Goal: Information Seeking & Learning: Find specific fact

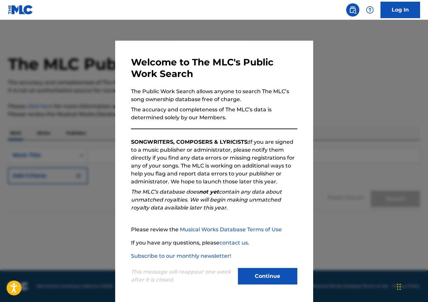
scroll to position [0, 0]
click at [268, 275] on button "Continue" at bounding box center [267, 276] width 59 height 16
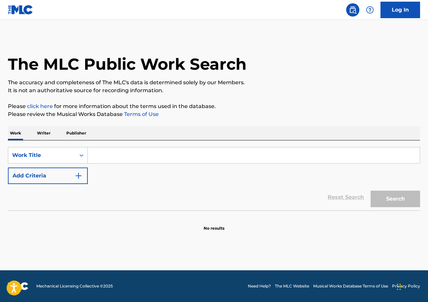
click at [111, 154] on input "Search Form" at bounding box center [254, 155] width 332 height 16
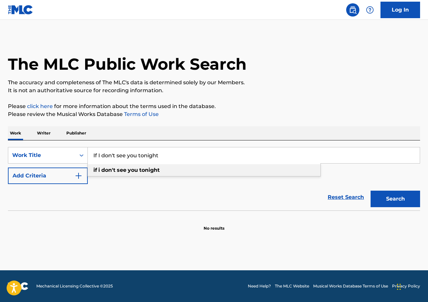
type input "If I don't see you tonight"
click at [230, 170] on div "if i don't see you tonight" at bounding box center [204, 170] width 233 height 12
click at [388, 200] on button "Search" at bounding box center [395, 198] width 49 height 16
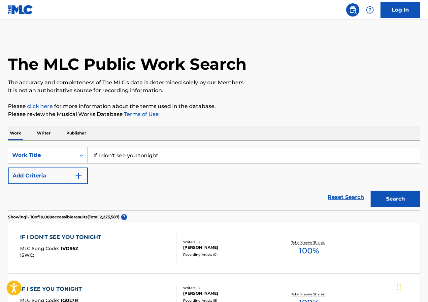
scroll to position [0, 0]
click at [47, 133] on p "Writer" at bounding box center [43, 133] width 17 height 14
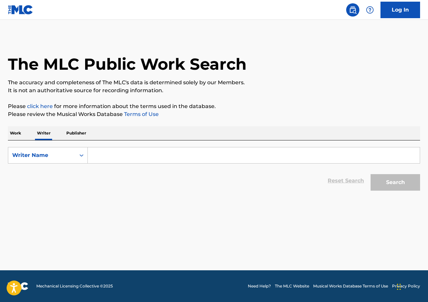
click at [99, 156] on input "Search Form" at bounding box center [254, 155] width 332 height 16
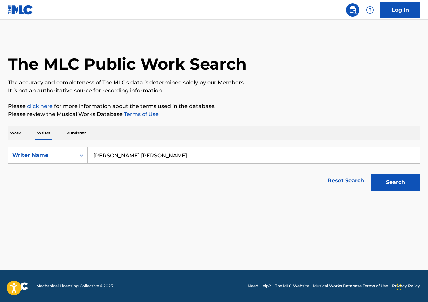
type input "[PERSON_NAME] [PERSON_NAME]"
click at [393, 183] on button "Search" at bounding box center [395, 182] width 49 height 16
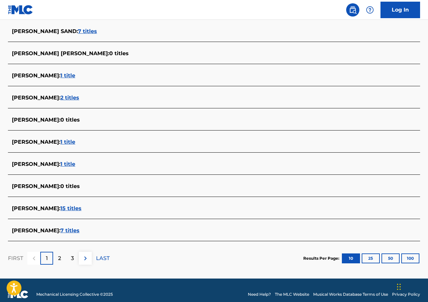
scroll to position [188, 0]
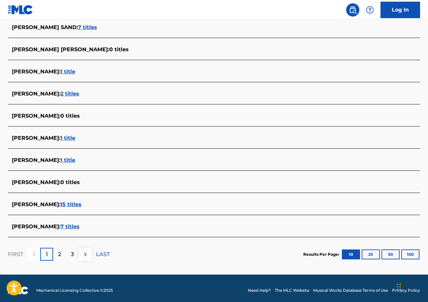
click at [60, 257] on p "2" at bounding box center [59, 254] width 3 height 8
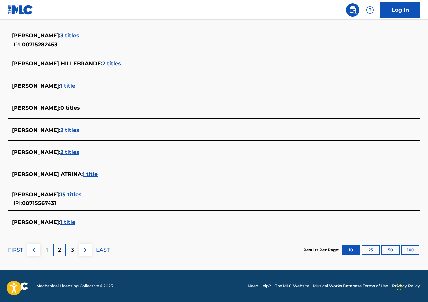
scroll to position [200, 0]
click at [71, 249] on p "3" at bounding box center [72, 250] width 3 height 8
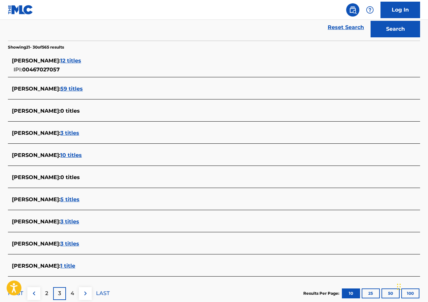
scroll to position [153, 0]
click at [73, 292] on p "4" at bounding box center [73, 293] width 4 height 8
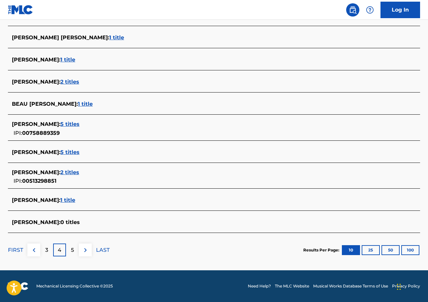
scroll to position [200, 0]
click at [70, 251] on div "5" at bounding box center [72, 249] width 13 height 13
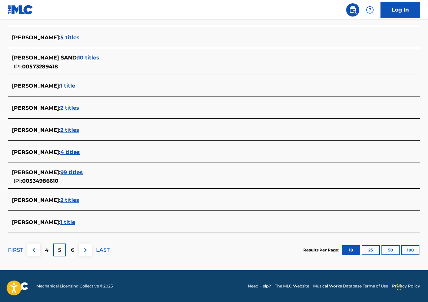
click at [74, 249] on p "6" at bounding box center [72, 250] width 3 height 8
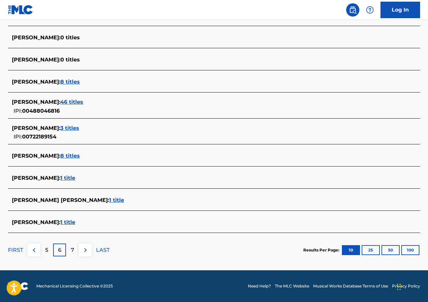
click at [74, 249] on p "7" at bounding box center [72, 250] width 3 height 8
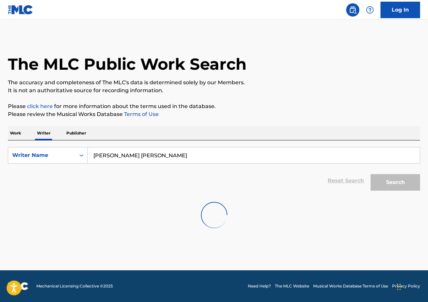
scroll to position [0, 0]
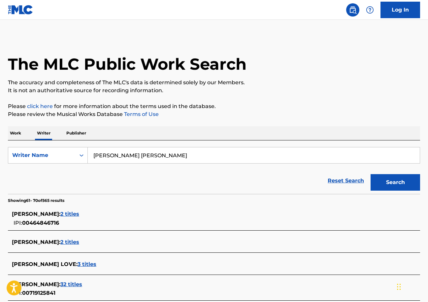
click at [76, 133] on p "Publisher" at bounding box center [76, 133] width 24 height 14
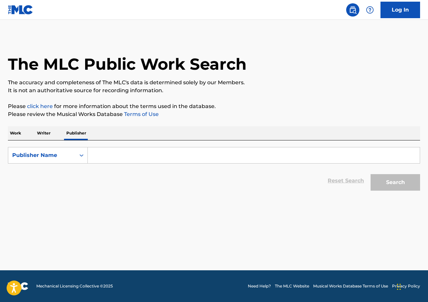
click at [110, 159] on input "Search Form" at bounding box center [254, 155] width 332 height 16
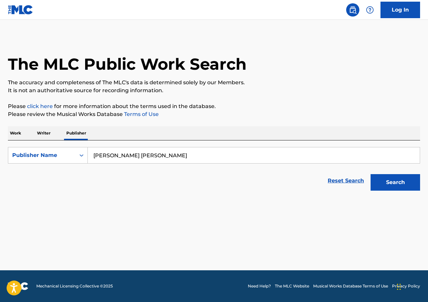
type input "[PERSON_NAME] [PERSON_NAME]"
click at [392, 187] on button "Search" at bounding box center [395, 182] width 49 height 16
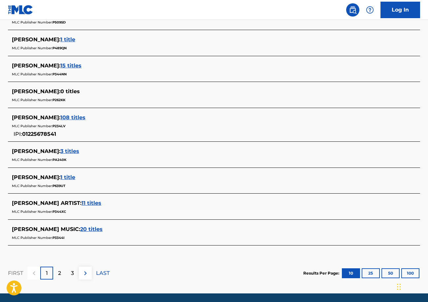
scroll to position [244, 0]
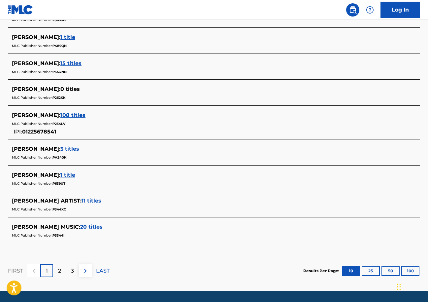
click at [57, 272] on div "2" at bounding box center [59, 270] width 13 height 13
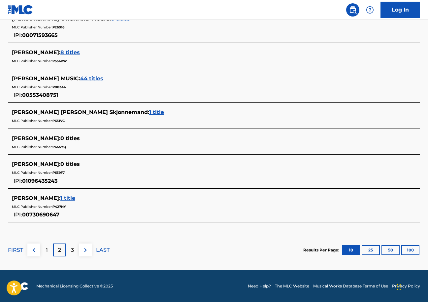
scroll to position [297, 0]
click at [72, 249] on p "3" at bounding box center [72, 250] width 3 height 8
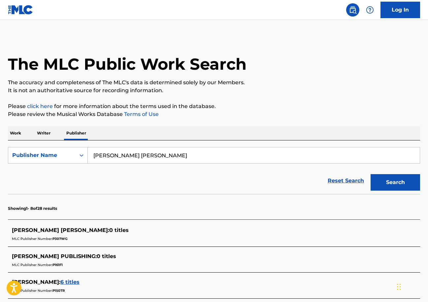
scroll to position [0, 0]
click at [81, 155] on icon "Search Form" at bounding box center [81, 155] width 7 height 7
click at [46, 132] on p "Writer" at bounding box center [43, 133] width 17 height 14
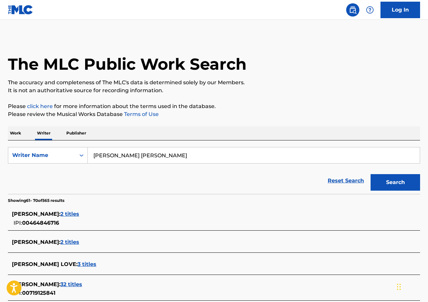
click at [384, 183] on button "Search" at bounding box center [395, 182] width 49 height 16
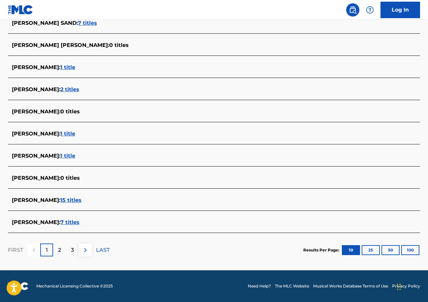
scroll to position [193, 0]
click at [60, 252] on p "2" at bounding box center [59, 250] width 3 height 8
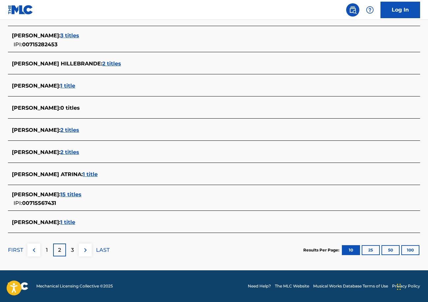
scroll to position [200, 0]
click at [70, 249] on div "3" at bounding box center [72, 249] width 13 height 13
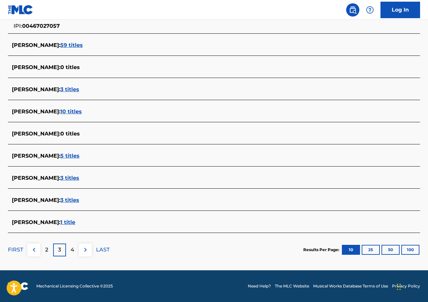
scroll to position [197, 0]
click at [72, 253] on p "4" at bounding box center [73, 249] width 4 height 8
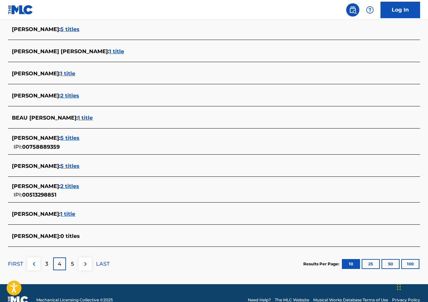
scroll to position [186, 0]
click at [73, 264] on p "5" at bounding box center [72, 264] width 3 height 8
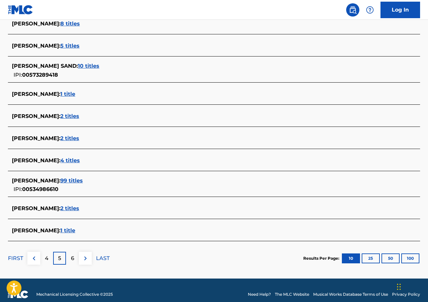
scroll to position [195, 0]
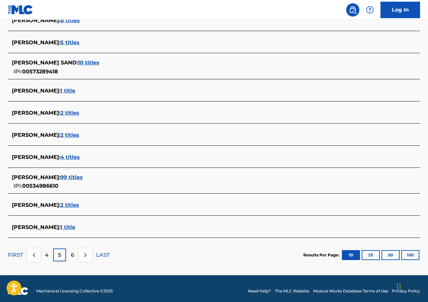
click at [72, 258] on p "6" at bounding box center [72, 255] width 3 height 8
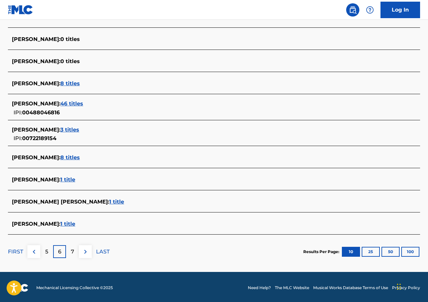
scroll to position [200, 0]
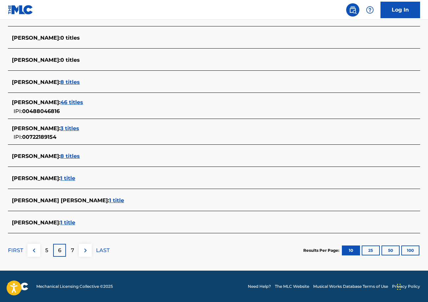
click at [72, 248] on p "7" at bounding box center [72, 250] width 3 height 8
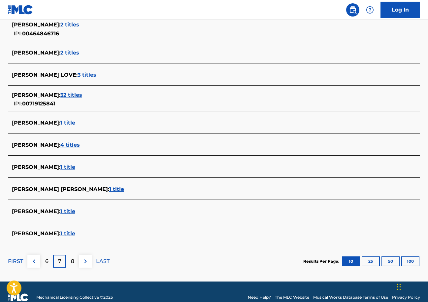
scroll to position [191, 0]
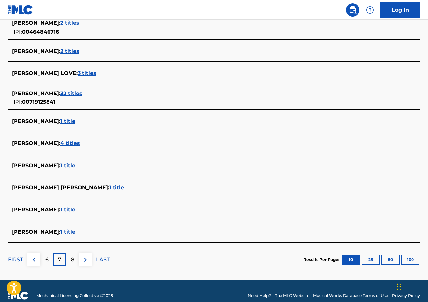
click at [74, 260] on p "8" at bounding box center [72, 259] width 3 height 8
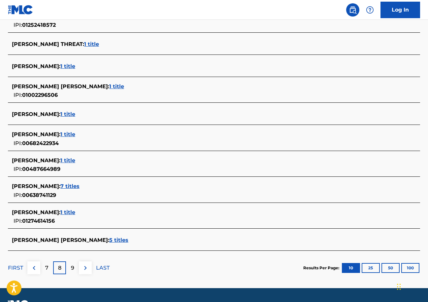
scroll to position [203, 0]
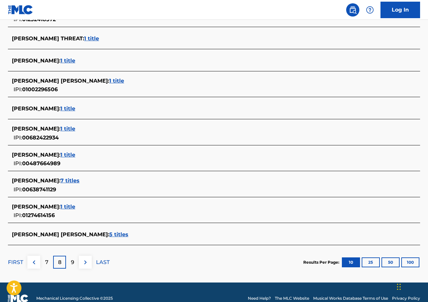
click at [73, 261] on p "9" at bounding box center [72, 262] width 3 height 8
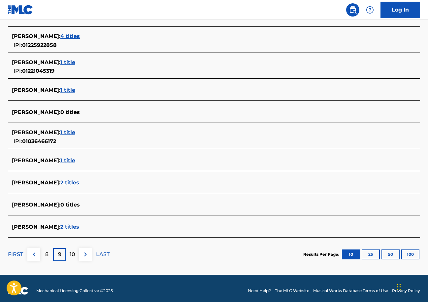
scroll to position [202, 0]
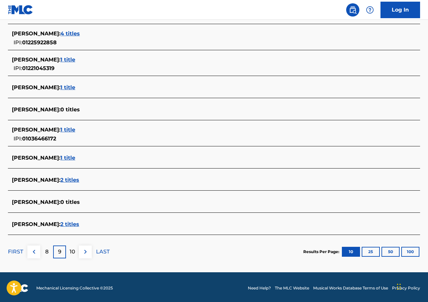
click at [74, 252] on p "10" at bounding box center [73, 251] width 6 height 8
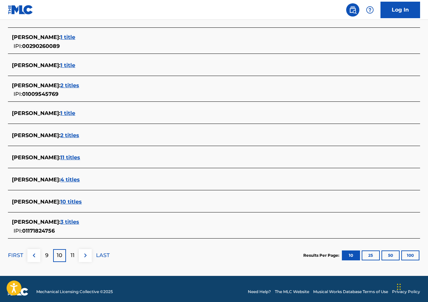
scroll to position [201, 0]
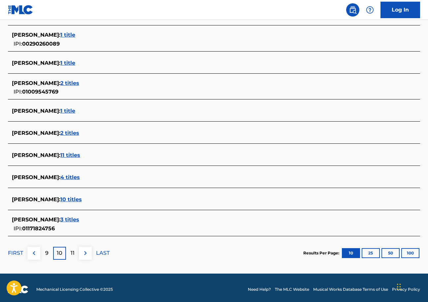
click at [75, 253] on div "11" at bounding box center [72, 252] width 13 height 13
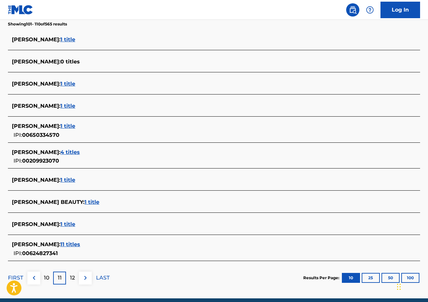
scroll to position [0, 0]
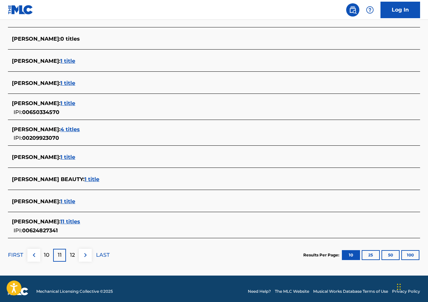
click at [71, 256] on p "12" at bounding box center [72, 255] width 5 height 8
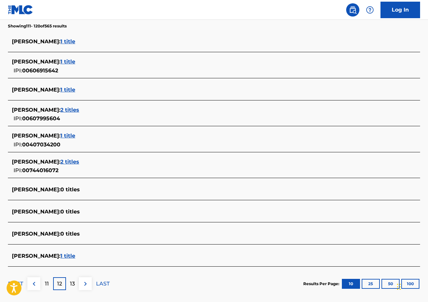
click at [73, 282] on p "13" at bounding box center [72, 283] width 5 height 8
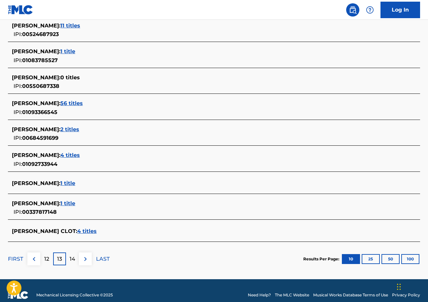
click at [73, 258] on p "14" at bounding box center [73, 259] width 6 height 8
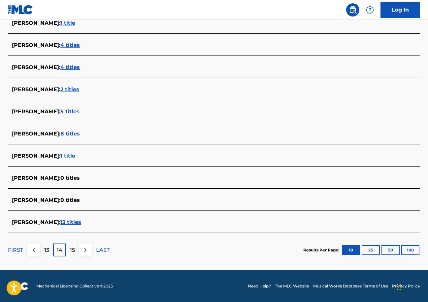
click at [69, 250] on div "15" at bounding box center [72, 249] width 13 height 13
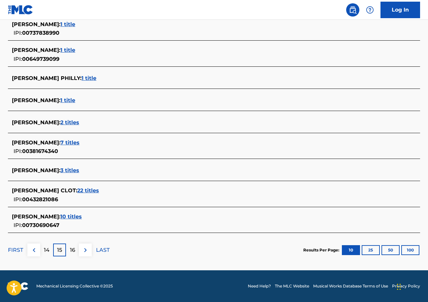
click at [71, 249] on p "16" at bounding box center [72, 250] width 5 height 8
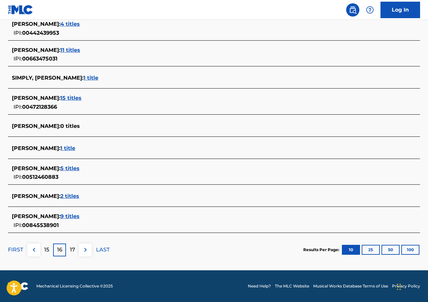
click at [71, 250] on p "17" at bounding box center [72, 249] width 5 height 8
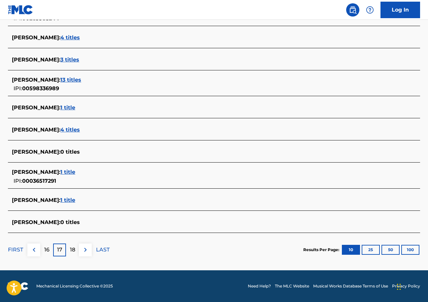
click at [72, 248] on p "18" at bounding box center [72, 249] width 5 height 8
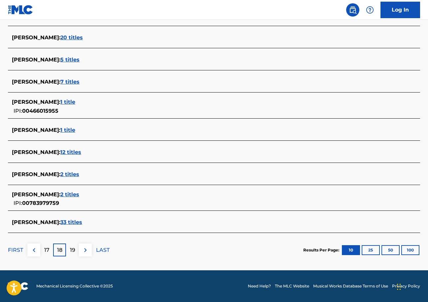
scroll to position [200, 0]
click at [71, 249] on p "19" at bounding box center [72, 250] width 5 height 8
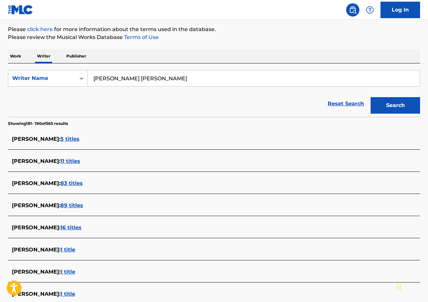
scroll to position [98, 0]
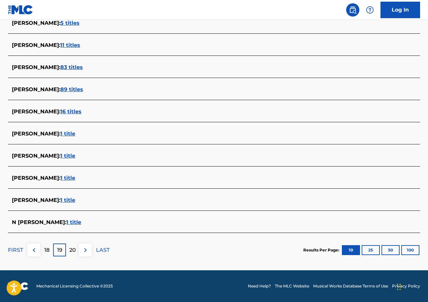
click at [74, 249] on p "20" at bounding box center [72, 250] width 7 height 8
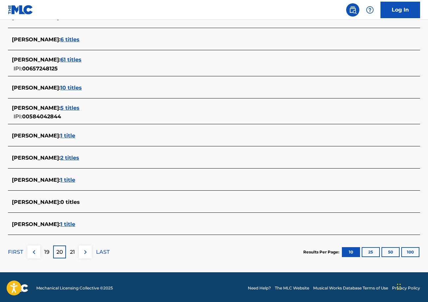
click at [73, 251] on p "21" at bounding box center [72, 252] width 5 height 8
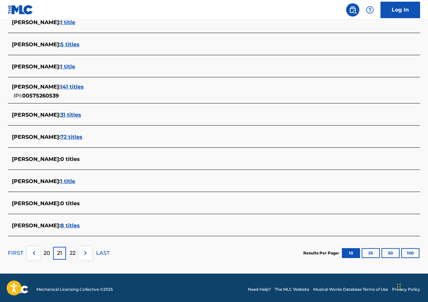
click at [72, 251] on p "22" at bounding box center [73, 253] width 6 height 8
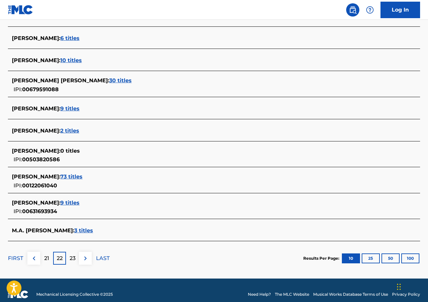
click at [71, 258] on p "23" at bounding box center [73, 258] width 6 height 8
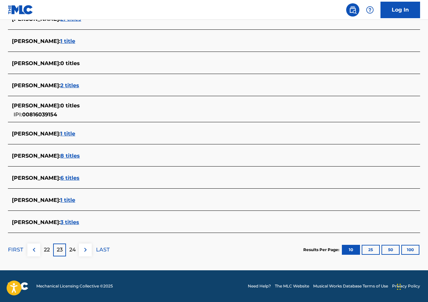
click at [74, 250] on p "24" at bounding box center [72, 249] width 7 height 8
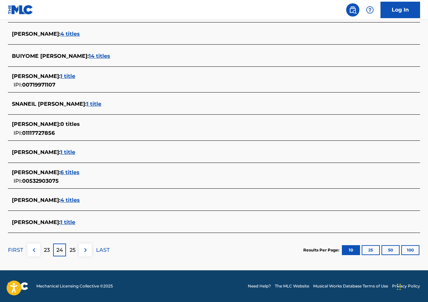
click at [71, 250] on p "25" at bounding box center [73, 250] width 6 height 8
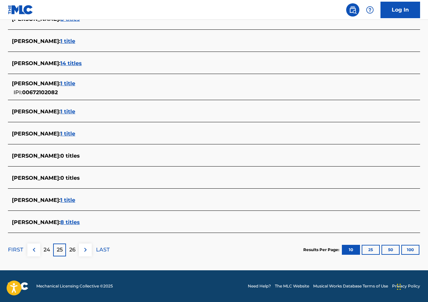
scroll to position [197, 0]
click at [74, 249] on p "26" at bounding box center [72, 249] width 6 height 8
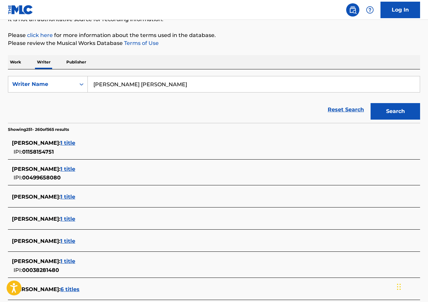
scroll to position [102, 0]
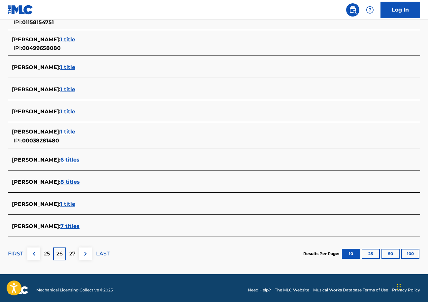
click at [71, 253] on p "27" at bounding box center [72, 253] width 6 height 8
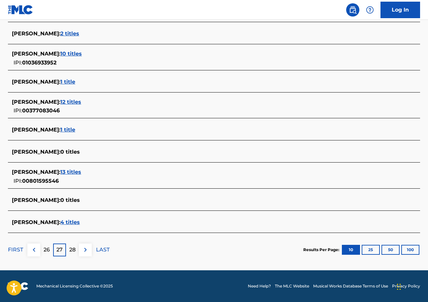
click at [71, 248] on p "28" at bounding box center [72, 249] width 6 height 8
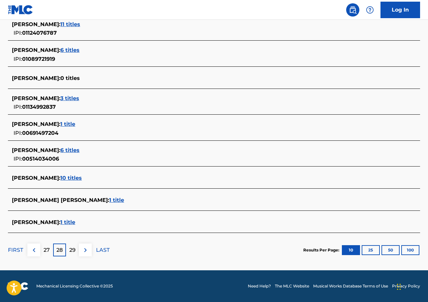
click at [71, 250] on p "29" at bounding box center [72, 250] width 6 height 8
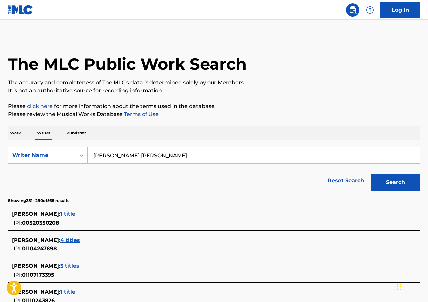
click at [391, 181] on button "Search" at bounding box center [395, 182] width 49 height 16
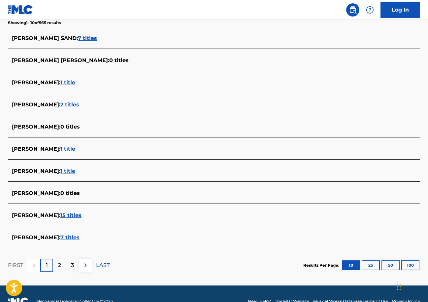
scroll to position [178, 0]
click at [60, 237] on span "7 titles" at bounding box center [69, 237] width 19 height 6
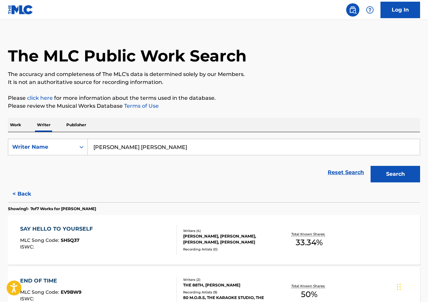
scroll to position [8, 0]
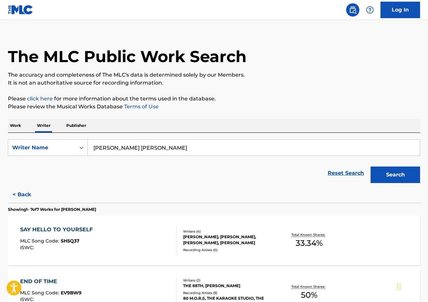
click at [383, 176] on button "Search" at bounding box center [395, 174] width 49 height 16
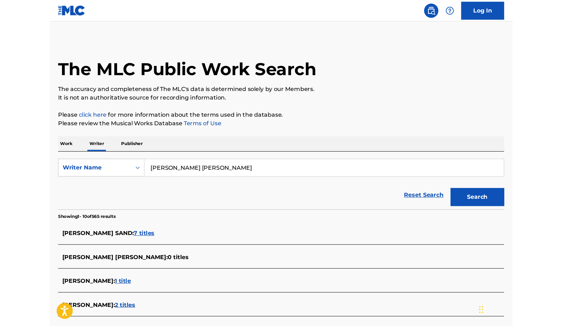
scroll to position [0, 0]
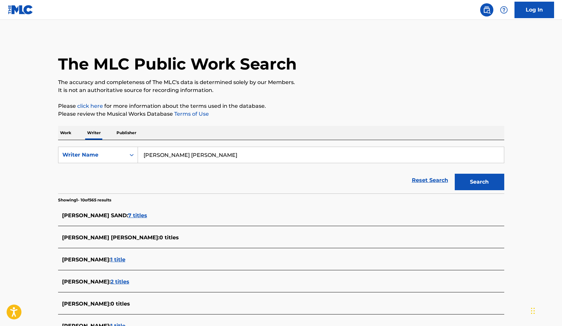
click at [428, 184] on button "Search" at bounding box center [479, 182] width 49 height 16
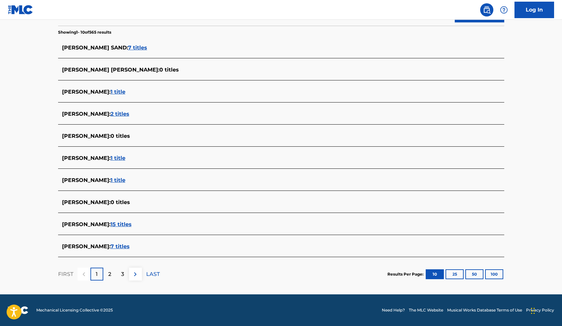
scroll to position [168, 0]
click at [150, 274] on p "LAST" at bounding box center [153, 275] width 14 height 8
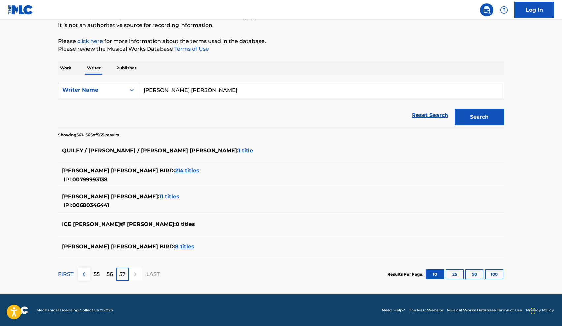
scroll to position [65, 0]
click at [109, 274] on p "56" at bounding box center [110, 275] width 6 height 8
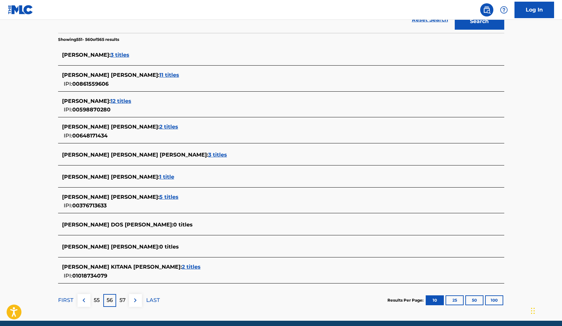
scroll to position [165, 0]
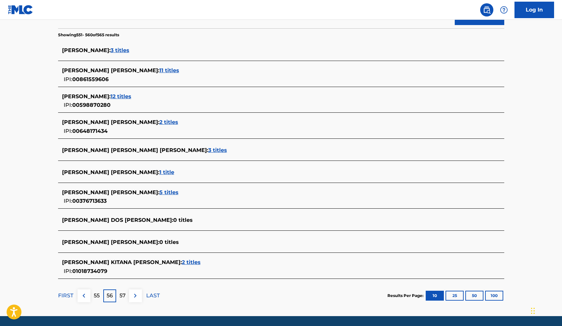
click at [96, 295] on p "55" at bounding box center [97, 296] width 6 height 8
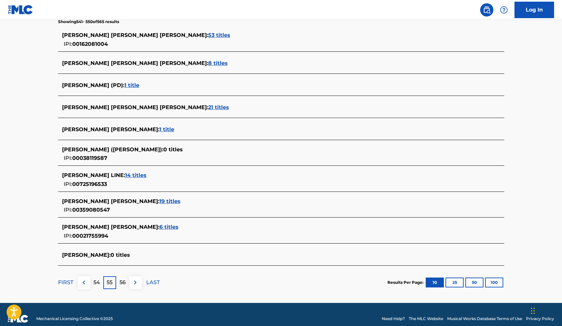
scroll to position [184, 0]
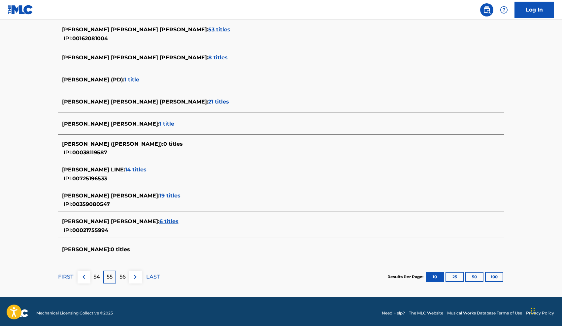
click at [98, 275] on p "54" at bounding box center [96, 277] width 7 height 8
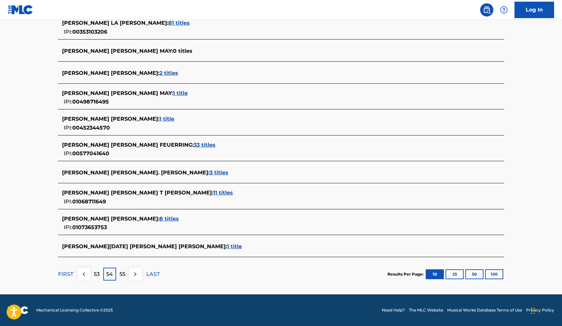
scroll to position [191, 0]
click at [97, 274] on p "53" at bounding box center [97, 275] width 6 height 8
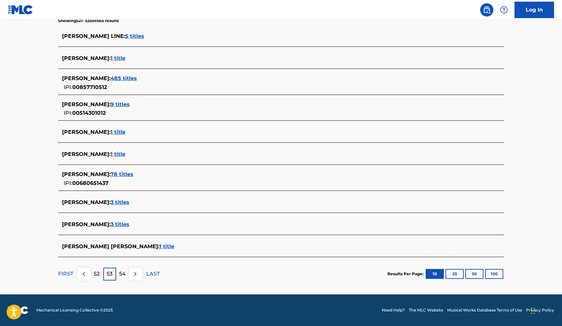
scroll to position [179, 0]
click at [97, 274] on p "52" at bounding box center [97, 274] width 6 height 8
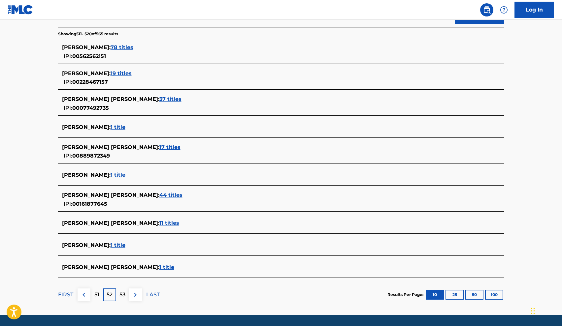
scroll to position [170, 0]
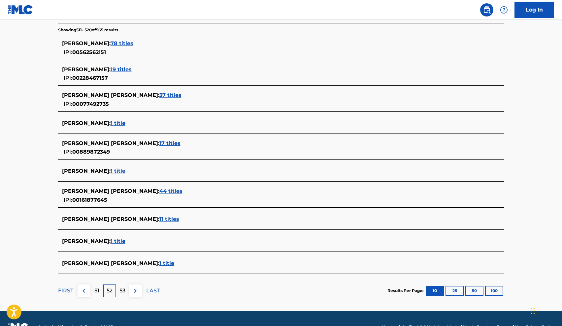
click at [95, 289] on p "51" at bounding box center [96, 291] width 5 height 8
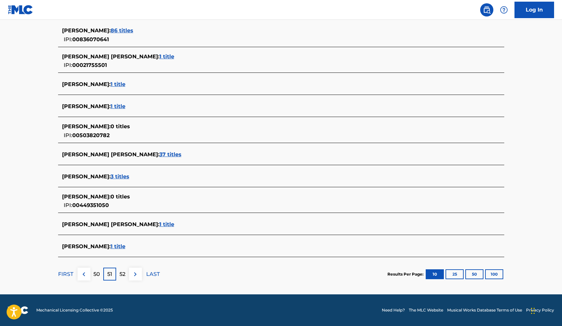
scroll to position [183, 0]
click at [96, 274] on p "50" at bounding box center [96, 275] width 7 height 8
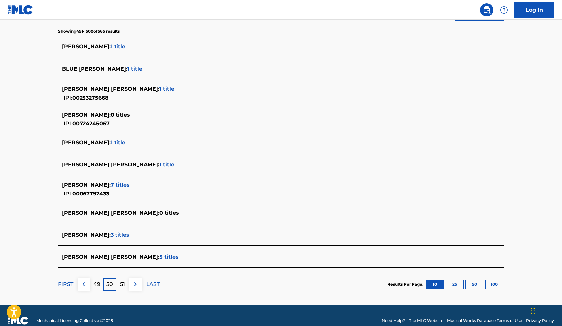
scroll to position [173, 0]
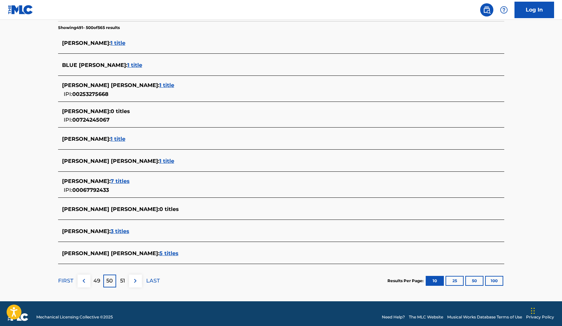
click at [96, 282] on p "49" at bounding box center [96, 281] width 7 height 8
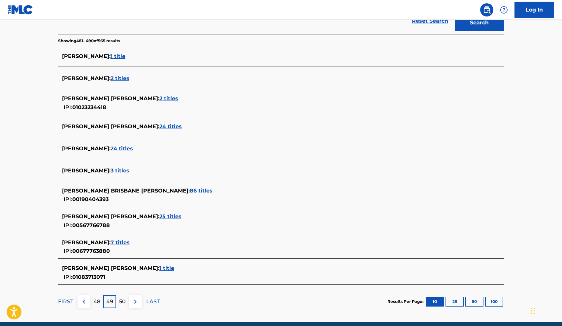
scroll to position [162, 0]
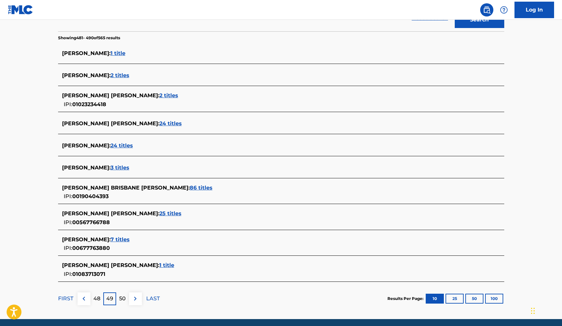
click at [96, 300] on p "48" at bounding box center [96, 299] width 7 height 8
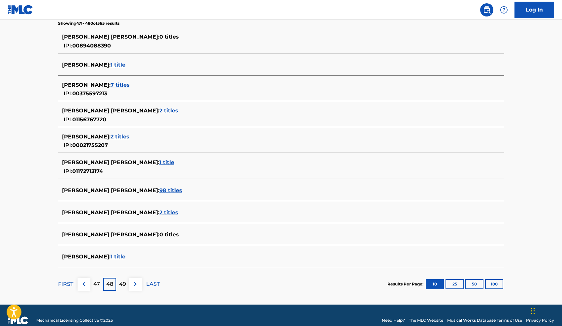
scroll to position [181, 0]
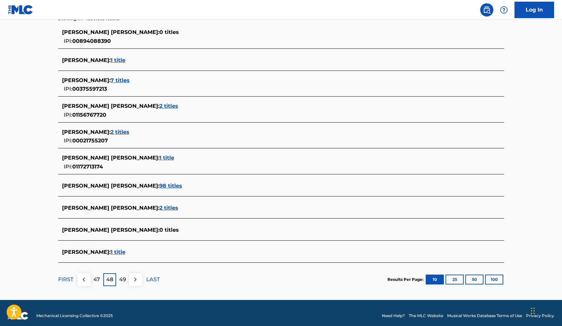
click at [95, 280] on p "47" at bounding box center [96, 280] width 7 height 8
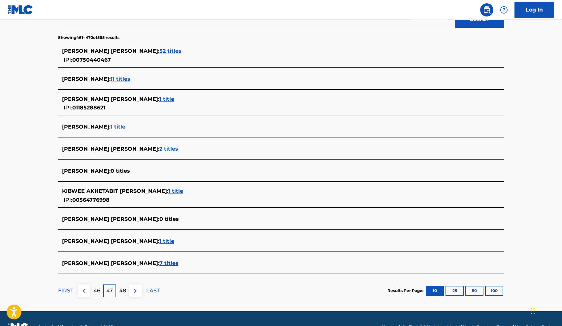
scroll to position [168, 0]
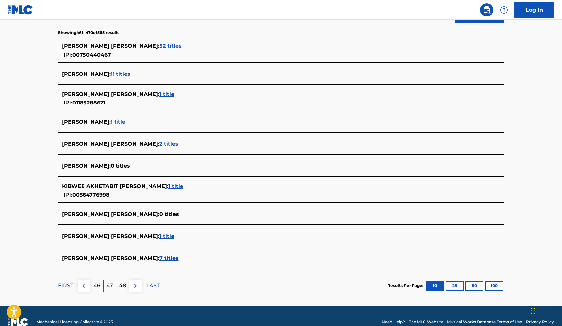
click at [95, 286] on p "46" at bounding box center [96, 286] width 7 height 8
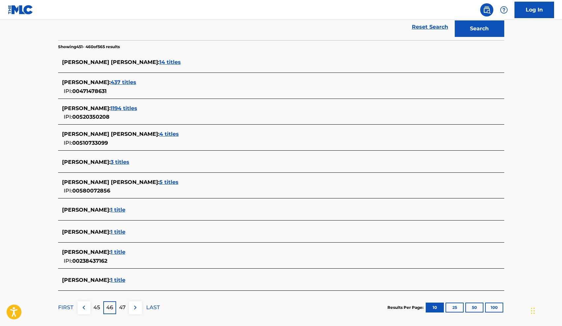
scroll to position [157, 0]
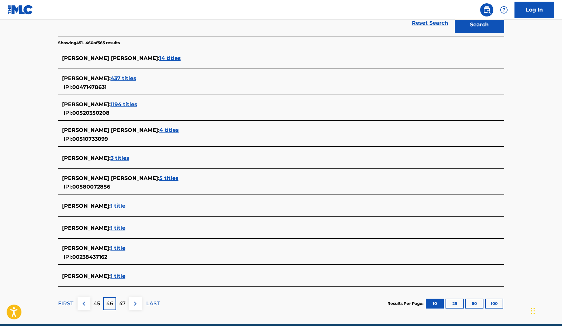
click at [96, 301] on p "45" at bounding box center [96, 304] width 7 height 8
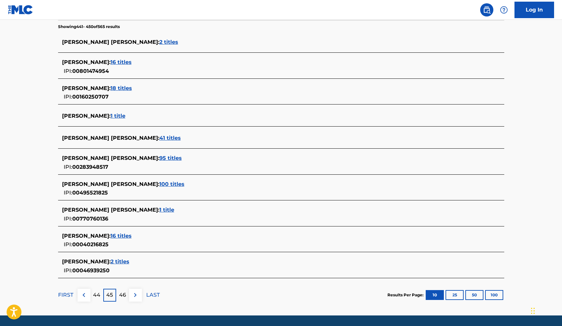
scroll to position [174, 0]
click at [97, 294] on p "44" at bounding box center [96, 295] width 7 height 8
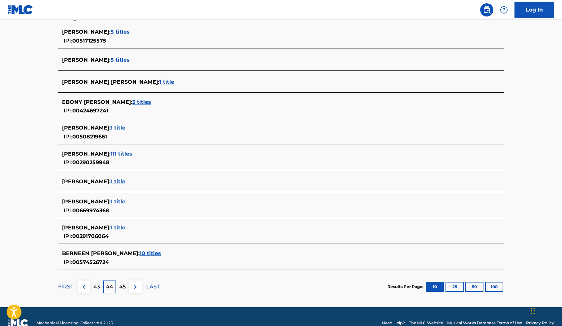
scroll to position [182, 0]
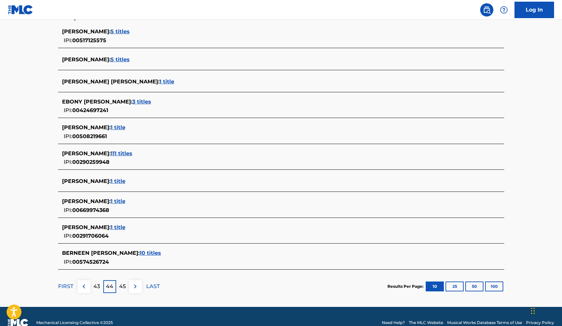
click at [98, 287] on p "43" at bounding box center [96, 287] width 7 height 8
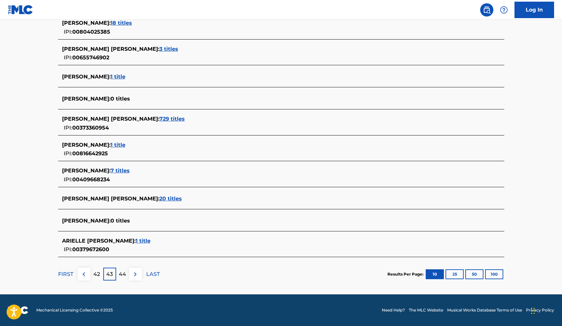
scroll to position [191, 0]
click at [98, 277] on p "42" at bounding box center [96, 275] width 7 height 8
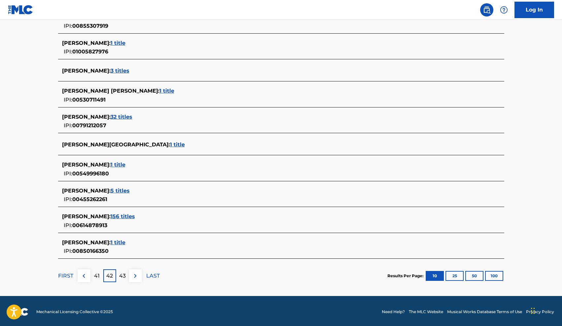
scroll to position [197, 0]
click at [96, 276] on p "41" at bounding box center [97, 276] width 6 height 8
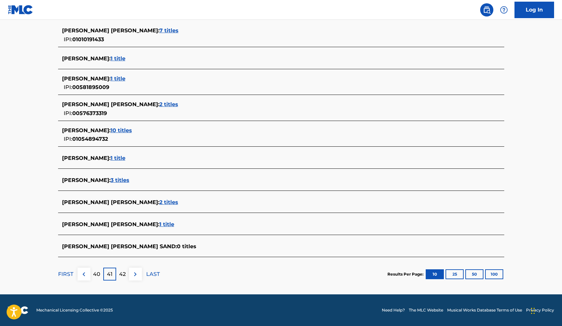
scroll to position [183, 0]
click at [96, 275] on p "40" at bounding box center [96, 275] width 7 height 8
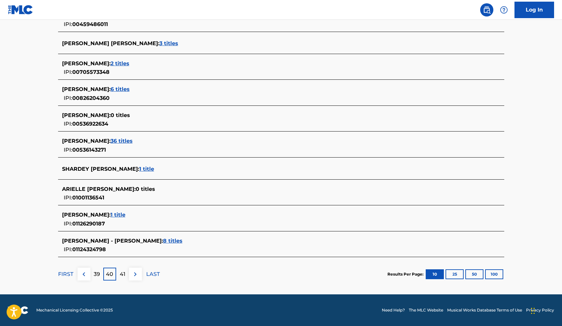
scroll to position [198, 0]
click at [96, 275] on p "39" at bounding box center [97, 275] width 6 height 8
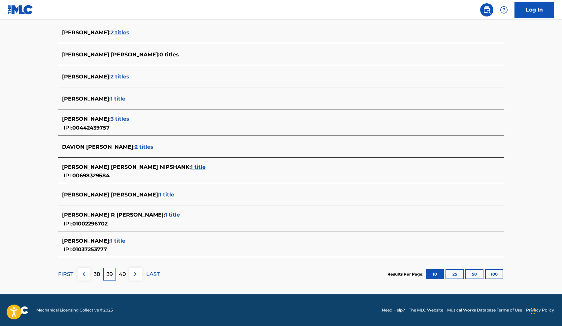
scroll to position [183, 0]
click at [97, 275] on p "38" at bounding box center [97, 275] width 6 height 8
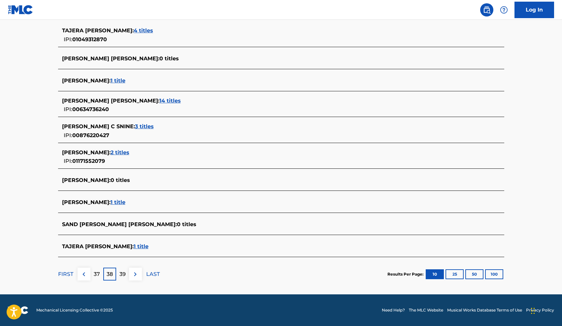
click at [96, 275] on p "37" at bounding box center [97, 275] width 6 height 8
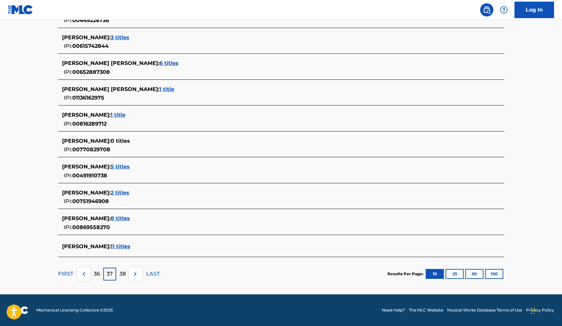
scroll to position [202, 0]
click at [96, 274] on p "36" at bounding box center [97, 274] width 6 height 8
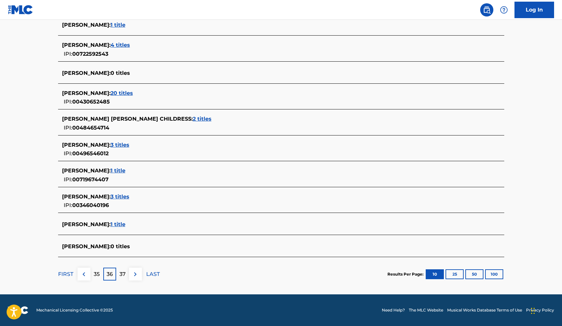
scroll to position [191, 0]
click at [96, 274] on p "35" at bounding box center [97, 275] width 6 height 8
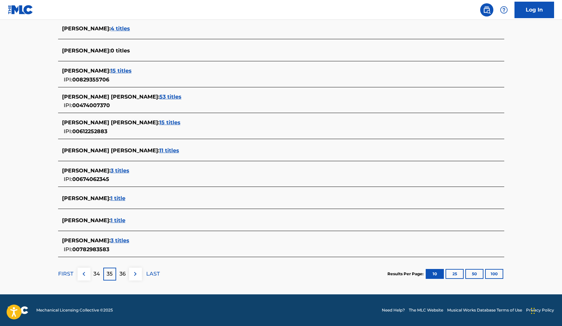
scroll to position [187, 0]
click at [96, 278] on div "34" at bounding box center [96, 274] width 13 height 13
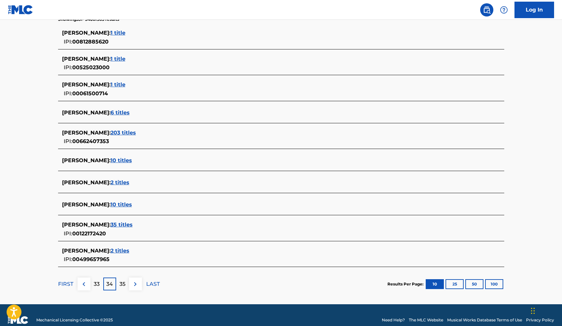
scroll to position [184, 0]
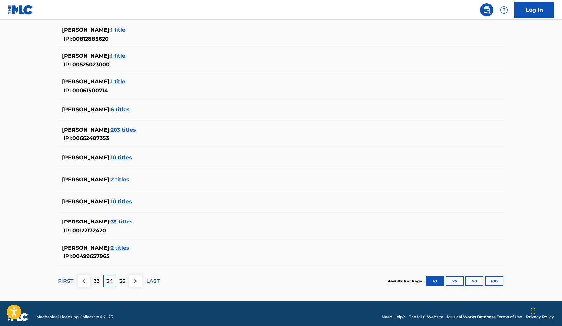
click at [97, 282] on p "33" at bounding box center [97, 281] width 6 height 8
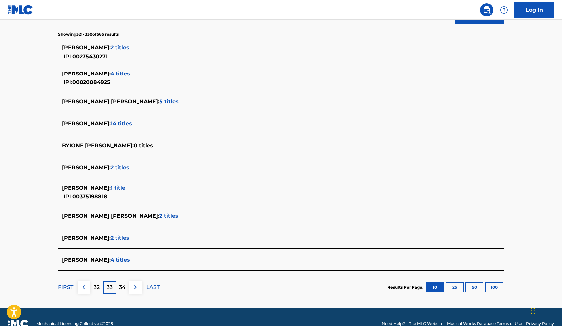
scroll to position [169, 0]
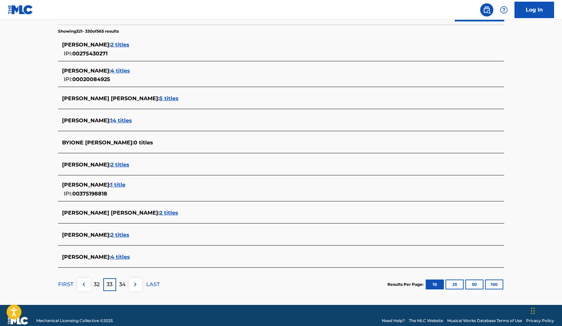
click at [97, 284] on p "32" at bounding box center [97, 285] width 6 height 8
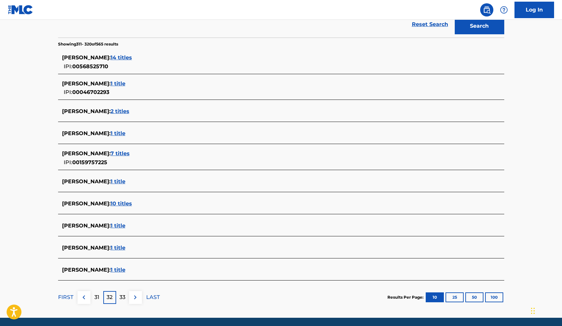
scroll to position [157, 0]
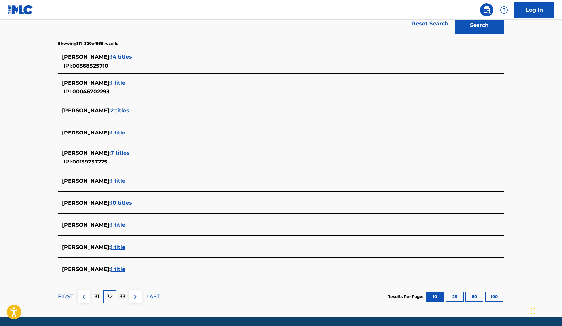
click at [96, 297] on p "31" at bounding box center [96, 297] width 5 height 8
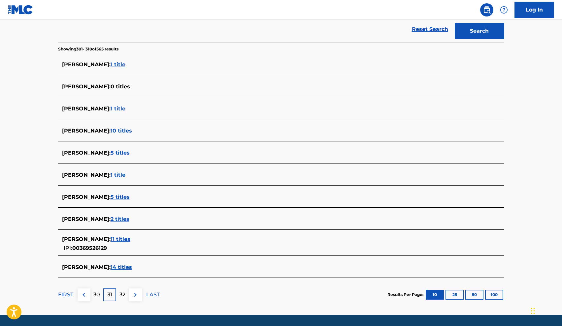
scroll to position [154, 0]
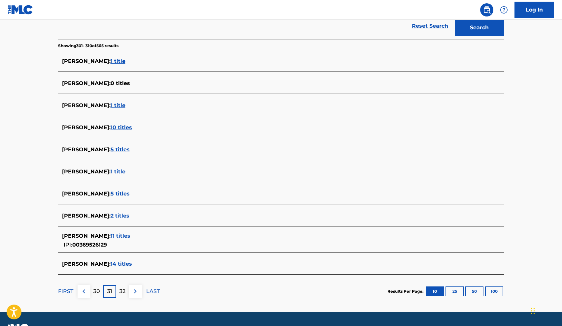
click at [95, 293] on p "30" at bounding box center [96, 292] width 7 height 8
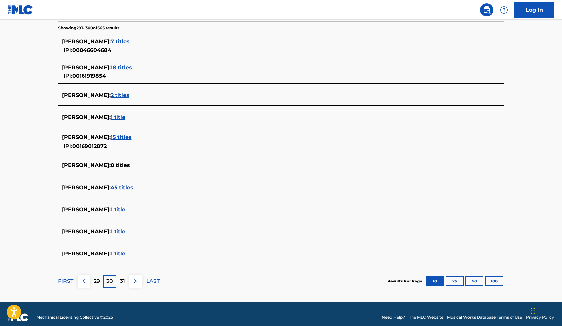
scroll to position [173, 0]
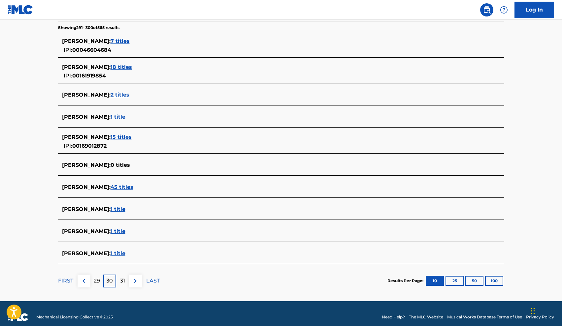
click at [96, 284] on p "29" at bounding box center [97, 281] width 6 height 8
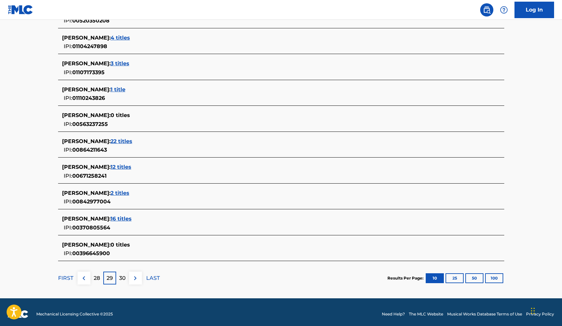
scroll to position [203, 0]
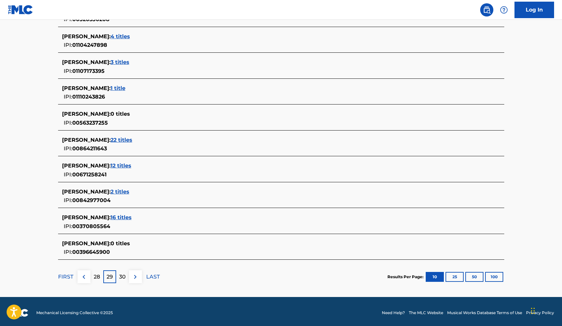
click at [96, 279] on p "28" at bounding box center [97, 277] width 6 height 8
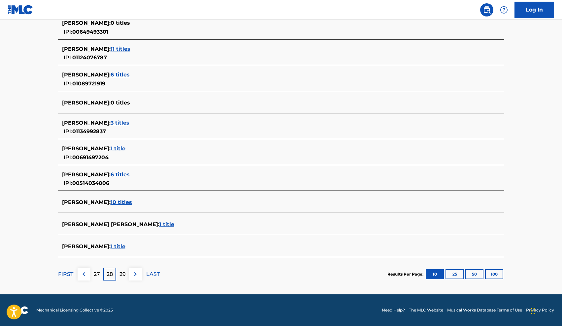
scroll to position [191, 0]
click at [98, 276] on p "27" at bounding box center [97, 275] width 6 height 8
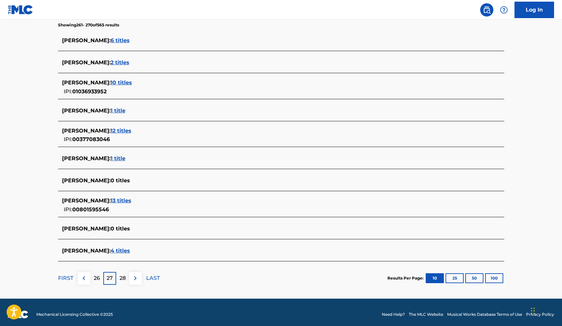
scroll to position [178, 0]
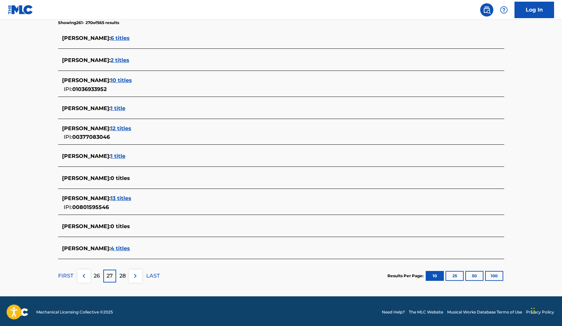
click at [97, 276] on p "26" at bounding box center [97, 276] width 6 height 8
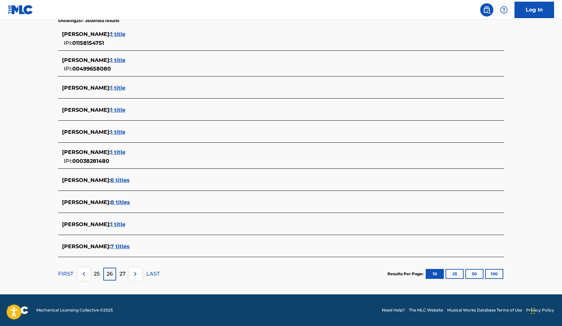
scroll to position [179, 0]
click at [97, 272] on p "25" at bounding box center [97, 274] width 6 height 8
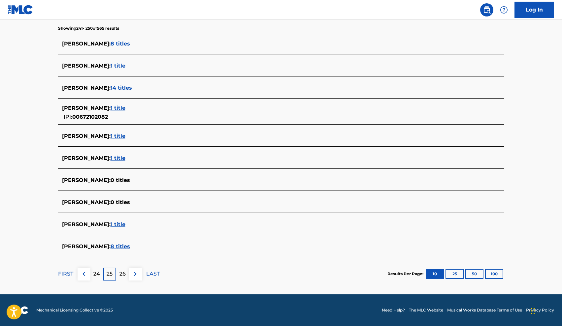
scroll to position [172, 0]
click at [97, 275] on p "24" at bounding box center [96, 274] width 7 height 8
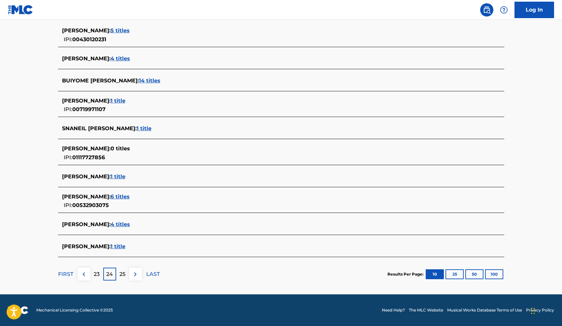
scroll to position [183, 0]
click at [97, 274] on p "23" at bounding box center [97, 275] width 6 height 8
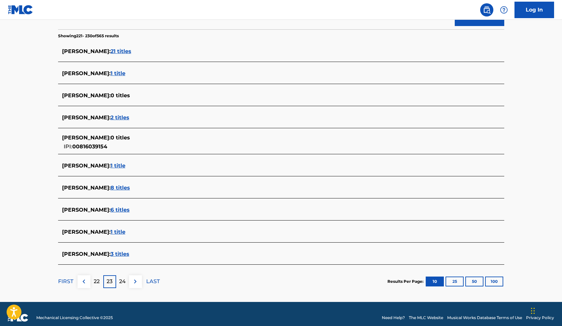
scroll to position [167, 0]
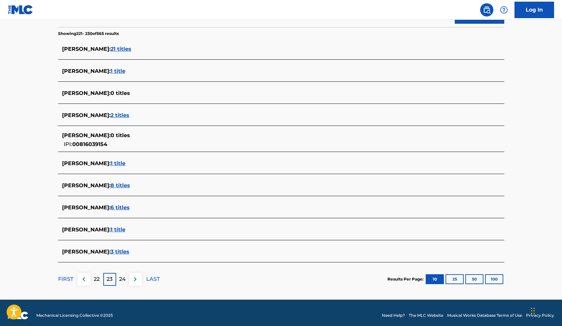
click at [96, 280] on p "22" at bounding box center [97, 279] width 6 height 8
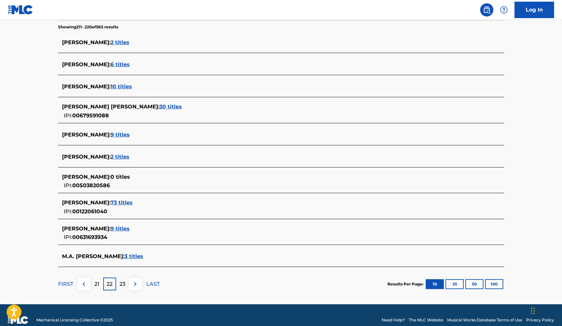
scroll to position [176, 0]
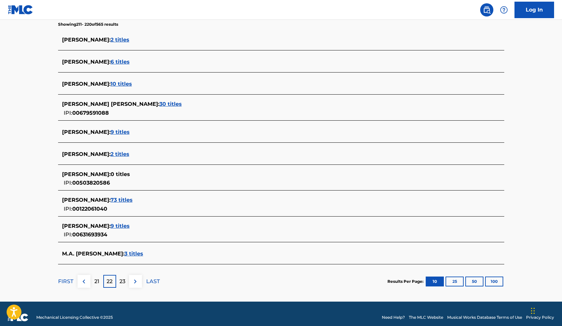
click at [96, 283] on p "21" at bounding box center [96, 282] width 5 height 8
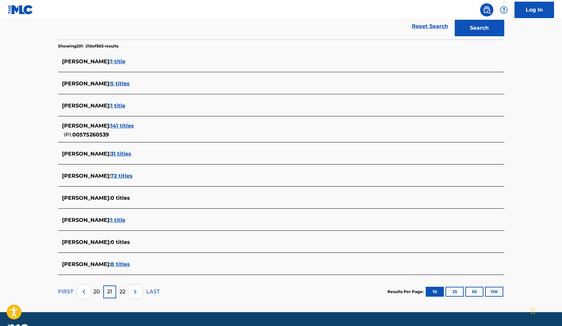
scroll to position [156, 0]
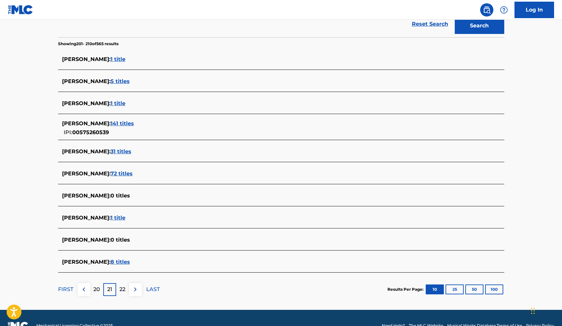
click at [97, 288] on p "20" at bounding box center [96, 290] width 7 height 8
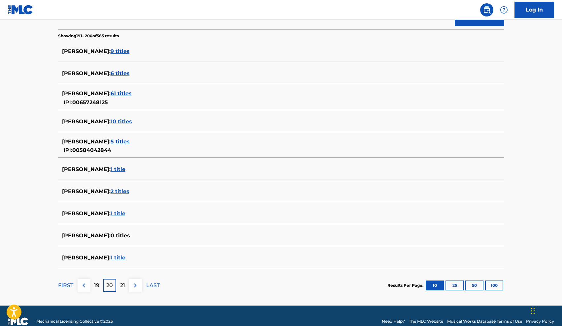
scroll to position [168, 0]
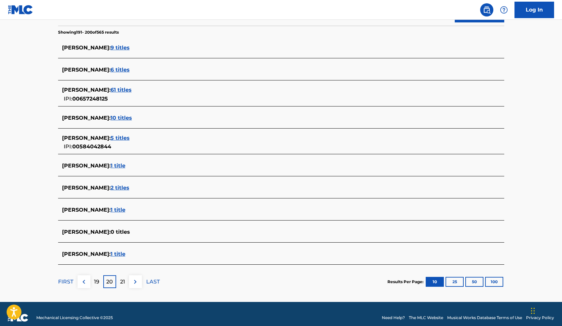
click at [97, 282] on p "19" at bounding box center [96, 282] width 5 height 8
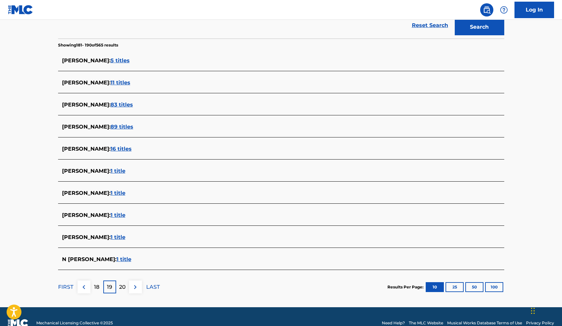
scroll to position [156, 0]
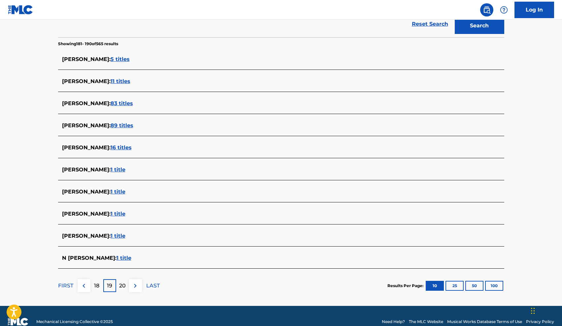
click at [97, 286] on p "18" at bounding box center [96, 286] width 5 height 8
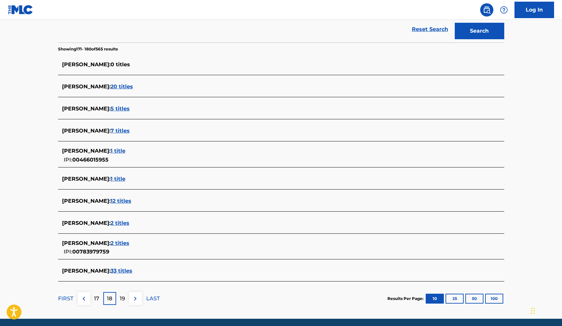
scroll to position [155, 0]
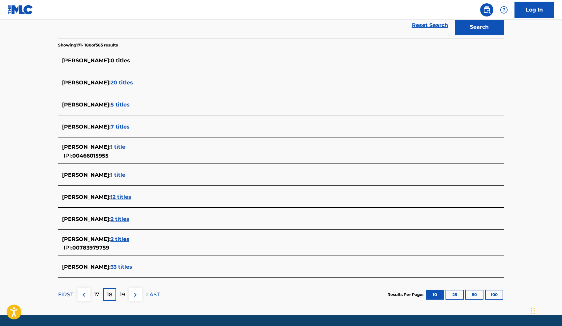
click at [98, 294] on p "17" at bounding box center [96, 295] width 5 height 8
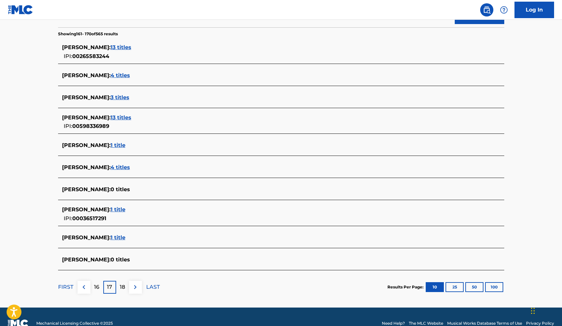
scroll to position [173, 0]
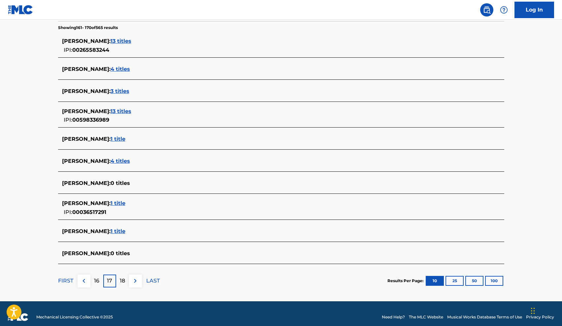
click at [99, 283] on p "16" at bounding box center [96, 281] width 5 height 8
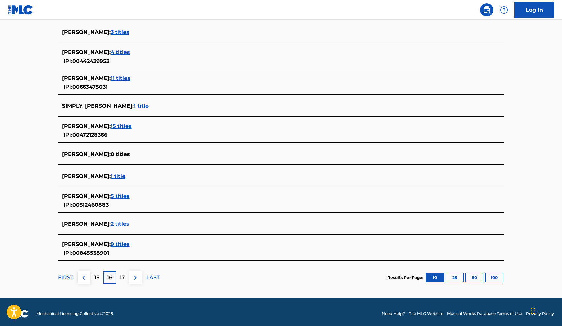
scroll to position [184, 0]
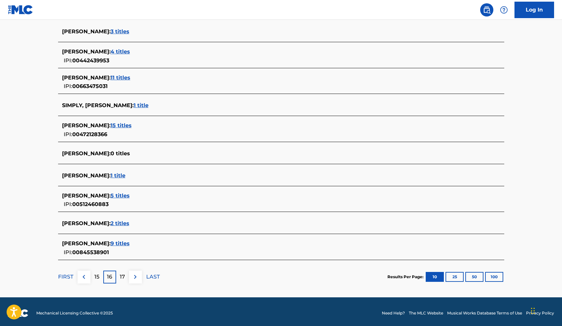
click at [97, 276] on p "15" at bounding box center [96, 277] width 5 height 8
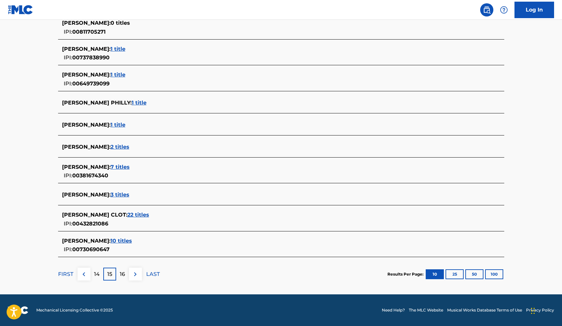
scroll to position [191, 0]
click at [97, 274] on p "14" at bounding box center [97, 275] width 6 height 8
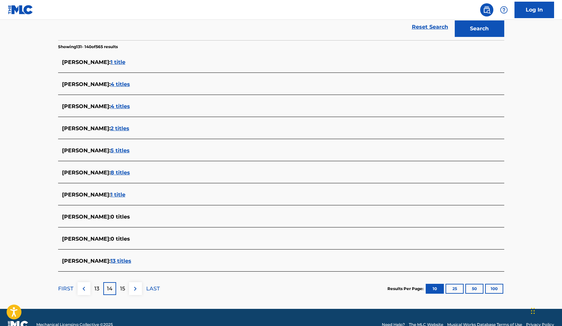
scroll to position [155, 0]
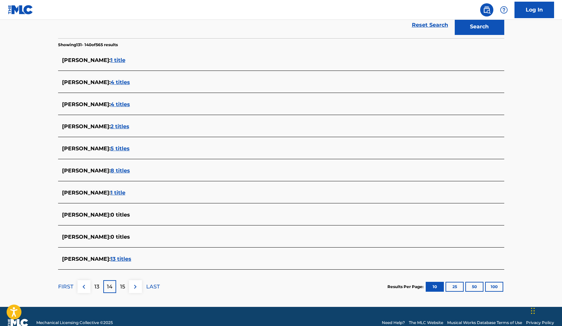
click at [96, 287] on p "13" at bounding box center [96, 287] width 5 height 8
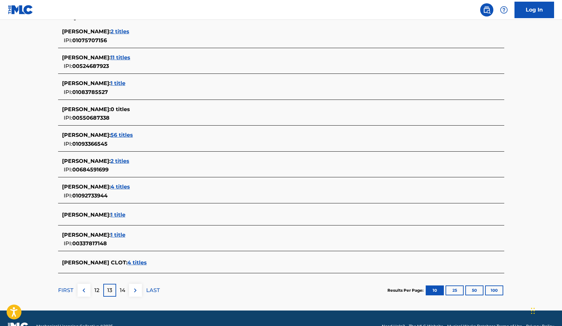
scroll to position [183, 0]
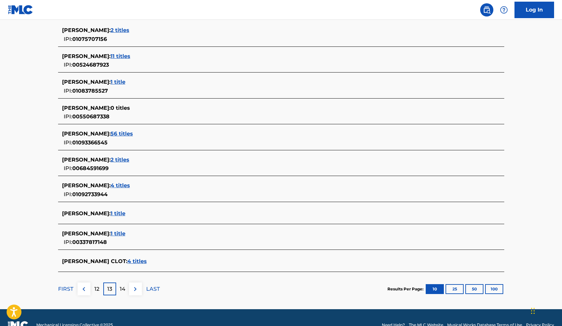
click at [97, 289] on p "12" at bounding box center [96, 289] width 5 height 8
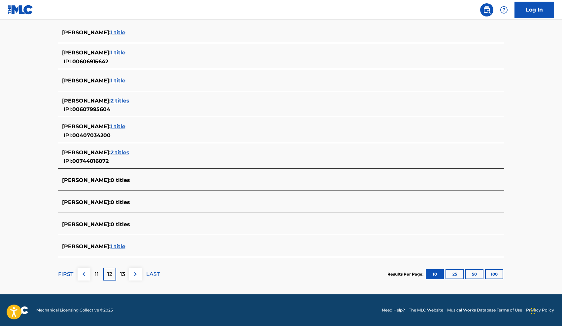
scroll to position [183, 0]
click at [96, 277] on p "11" at bounding box center [97, 275] width 4 height 8
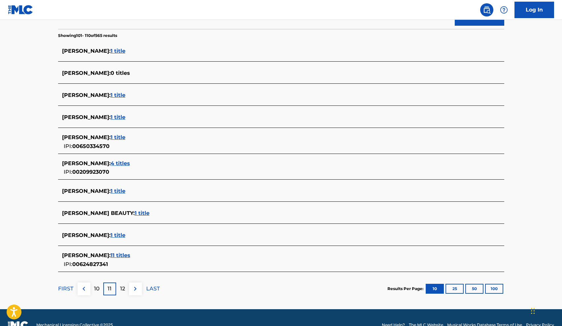
scroll to position [166, 0]
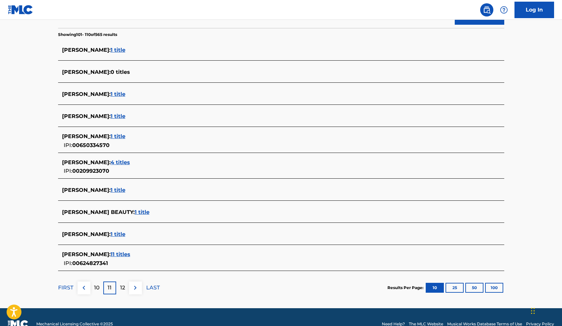
click at [95, 288] on p "10" at bounding box center [97, 288] width 6 height 8
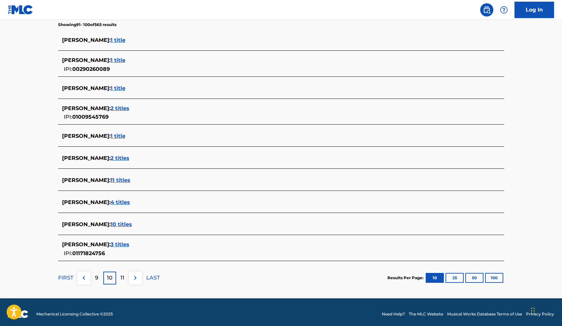
scroll to position [177, 0]
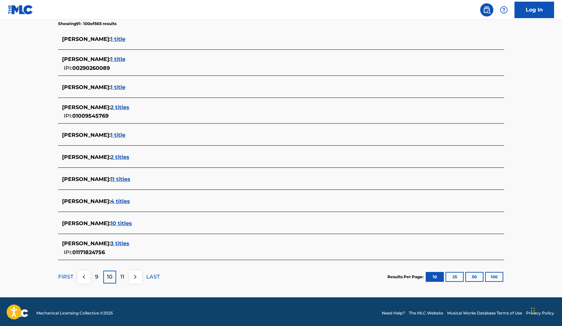
click at [95, 279] on p "9" at bounding box center [96, 277] width 3 height 8
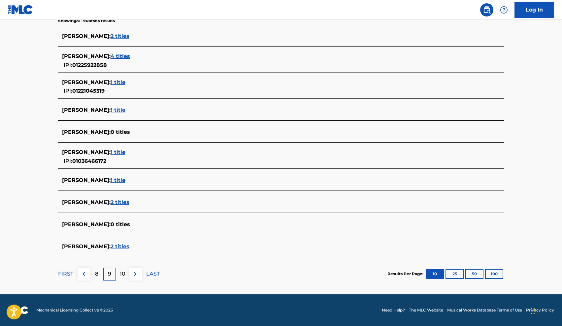
scroll to position [179, 0]
click at [95, 274] on p "8" at bounding box center [96, 274] width 3 height 8
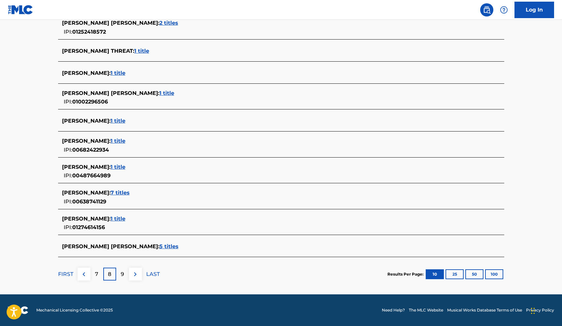
scroll to position [191, 0]
click at [96, 274] on p "7" at bounding box center [96, 275] width 3 height 8
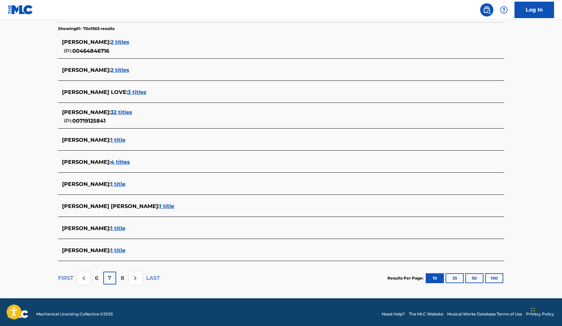
scroll to position [172, 0]
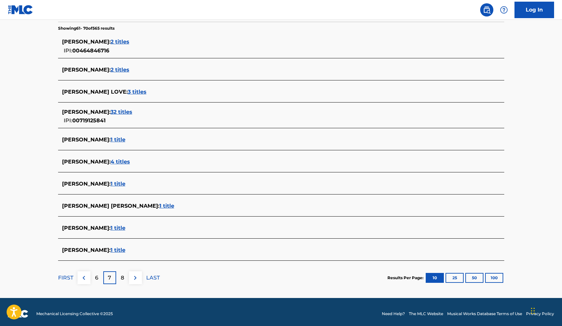
click at [95, 279] on p "6" at bounding box center [96, 278] width 3 height 8
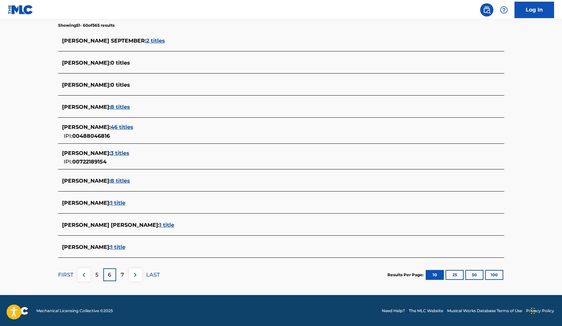
scroll to position [175, 0]
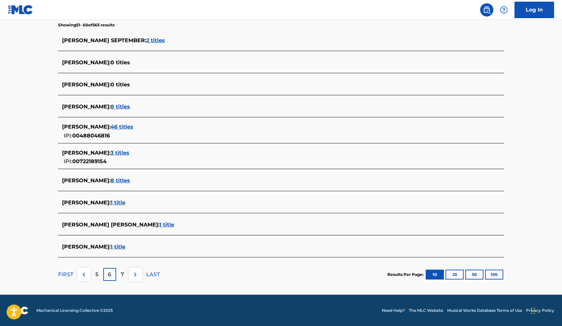
click at [96, 276] on p "5" at bounding box center [96, 275] width 3 height 8
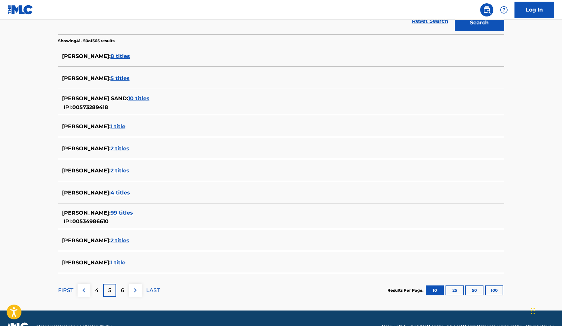
scroll to position [161, 0]
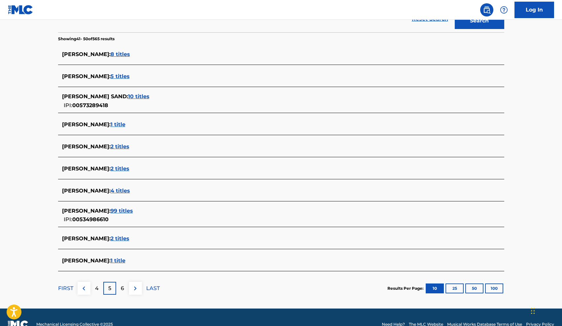
click at [94, 290] on div "4" at bounding box center [96, 288] width 13 height 13
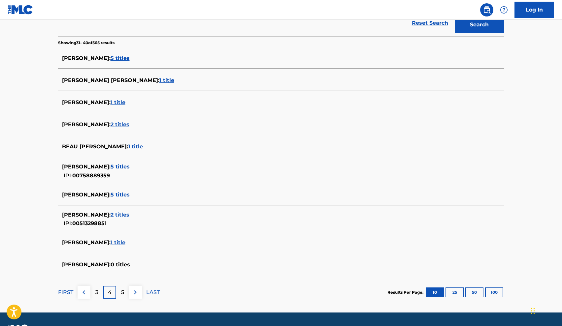
scroll to position [162, 0]
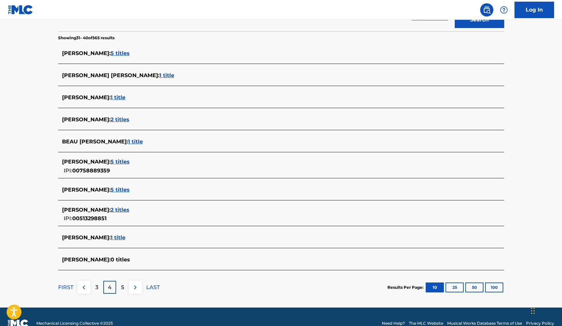
click at [95, 288] on p "3" at bounding box center [96, 288] width 3 height 8
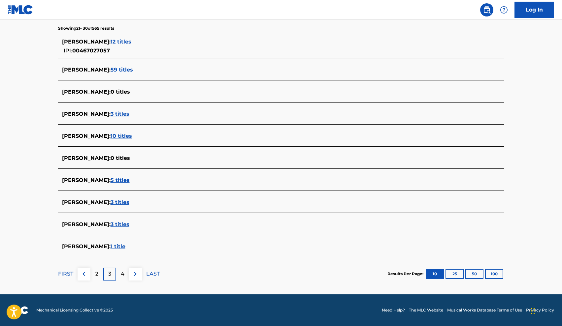
scroll to position [172, 0]
click at [97, 276] on p "2" at bounding box center [96, 274] width 3 height 8
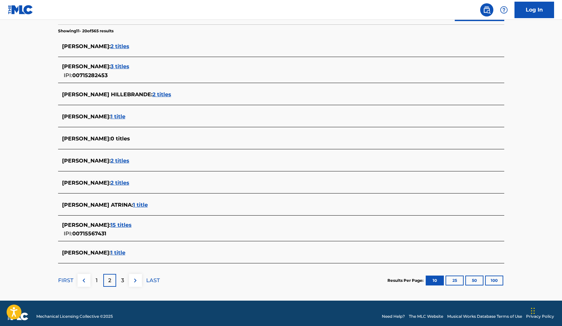
scroll to position [170, 0]
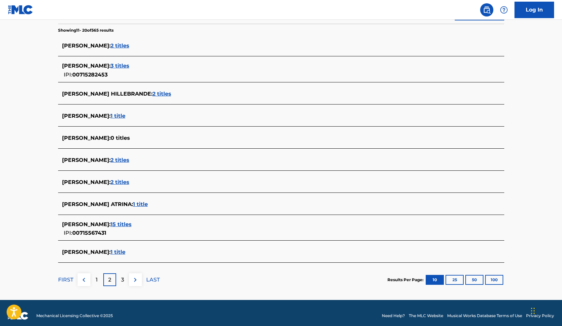
click at [93, 280] on div "1" at bounding box center [96, 280] width 13 height 13
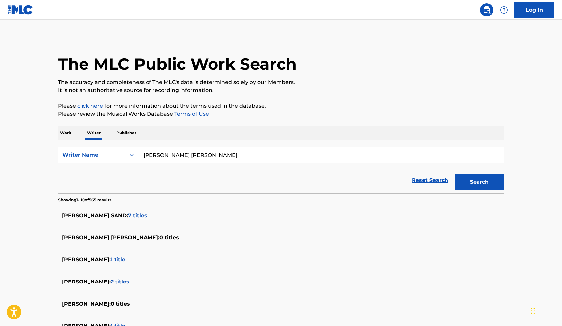
scroll to position [0, 0]
click at [428, 10] on link "Log In" at bounding box center [534, 10] width 40 height 16
